Goal: Find specific page/section: Find specific page/section

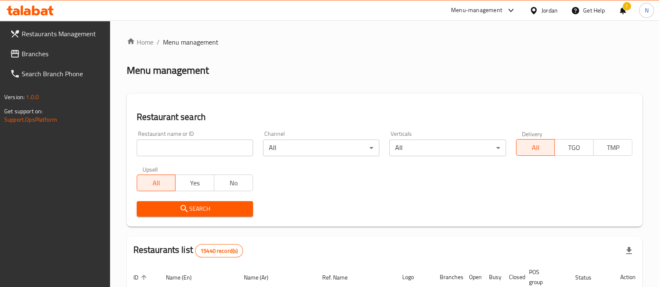
click at [66, 65] on link "Search Branch Phone" at bounding box center [56, 74] width 107 height 20
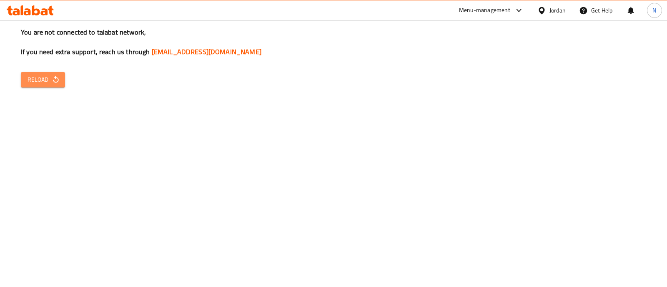
click at [52, 84] on icon "button" at bounding box center [56, 79] width 8 height 8
click at [513, 7] on div at bounding box center [518, 10] width 10 height 10
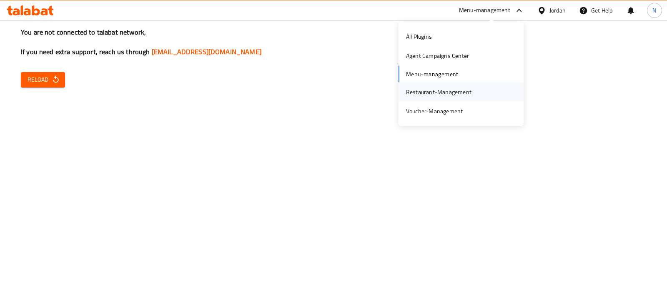
click at [446, 95] on div "Restaurant-Management" at bounding box center [438, 91] width 65 height 9
